Goal: Find specific page/section

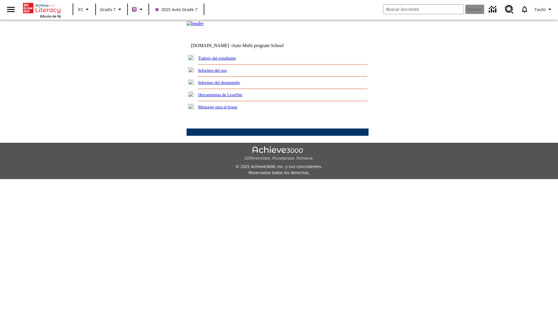
click at [224, 60] on link "Trabajo del estudiante" at bounding box center [217, 58] width 38 height 5
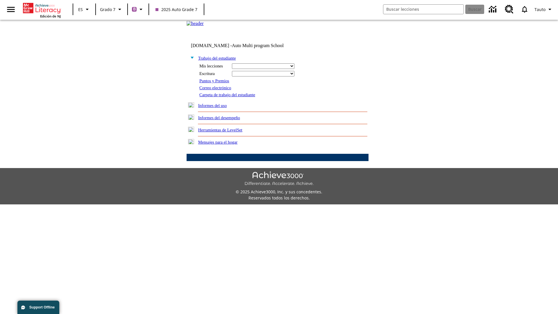
click at [217, 90] on link "Correo electrónico" at bounding box center [215, 87] width 32 height 5
